Goal: Information Seeking & Learning: Check status

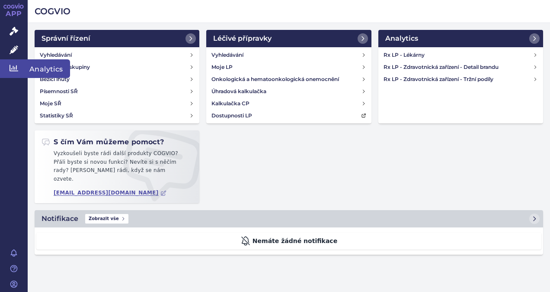
click at [10, 69] on icon at bounding box center [14, 68] width 9 height 9
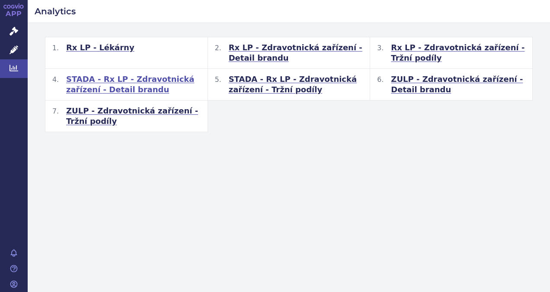
click at [90, 85] on span "STADA - Rx LP - Zdravotnická zařízení - Detail brandu" at bounding box center [133, 84] width 135 height 21
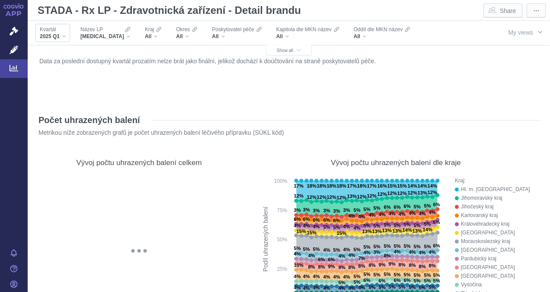
click at [58, 37] on span "2025 Q1" at bounding box center [50, 36] width 20 height 7
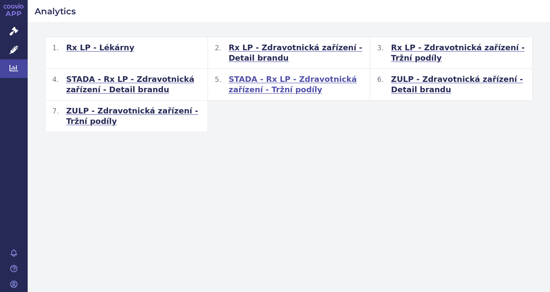
click at [259, 81] on span "STADA - Rx LP - Zdravotnická zařízení - Tržní podíly" at bounding box center [296, 84] width 135 height 21
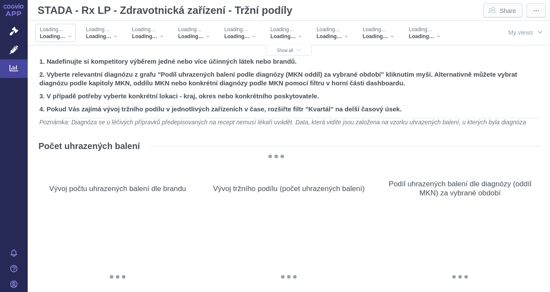
click at [62, 34] on span "Loading…" at bounding box center [53, 36] width 26 height 7
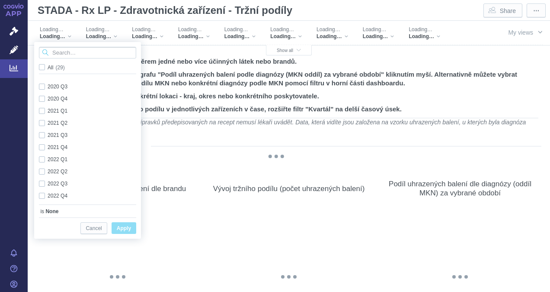
scroll to position [230, 0]
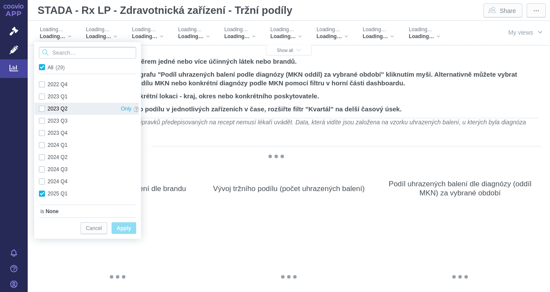
checkbox input "true"
